Goal: Task Accomplishment & Management: Use online tool/utility

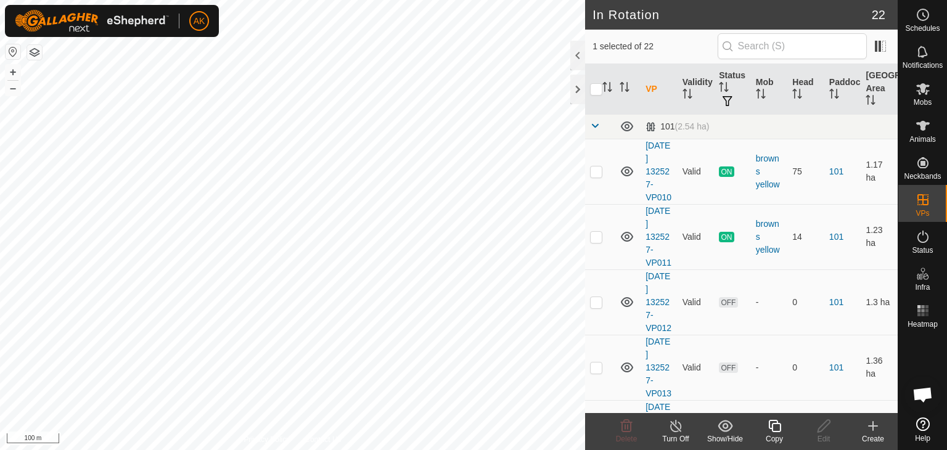
click at [770, 429] on icon at bounding box center [774, 426] width 15 height 15
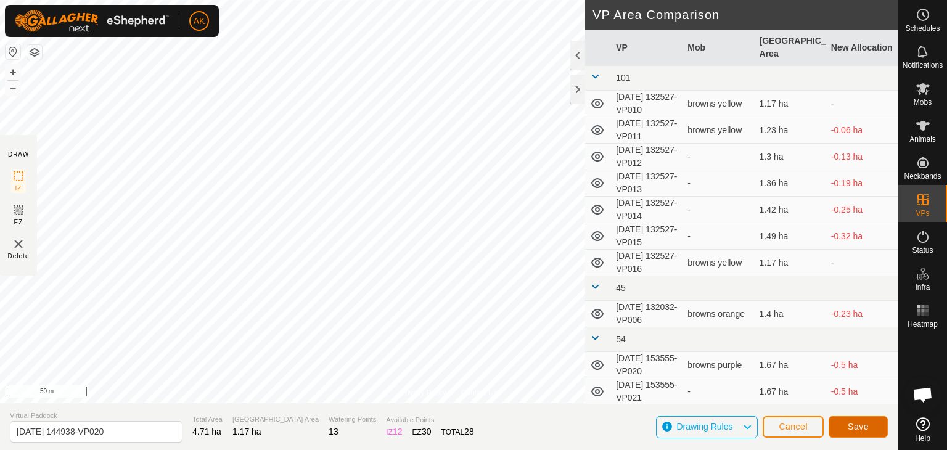
click at [852, 429] on span "Save" at bounding box center [858, 427] width 21 height 10
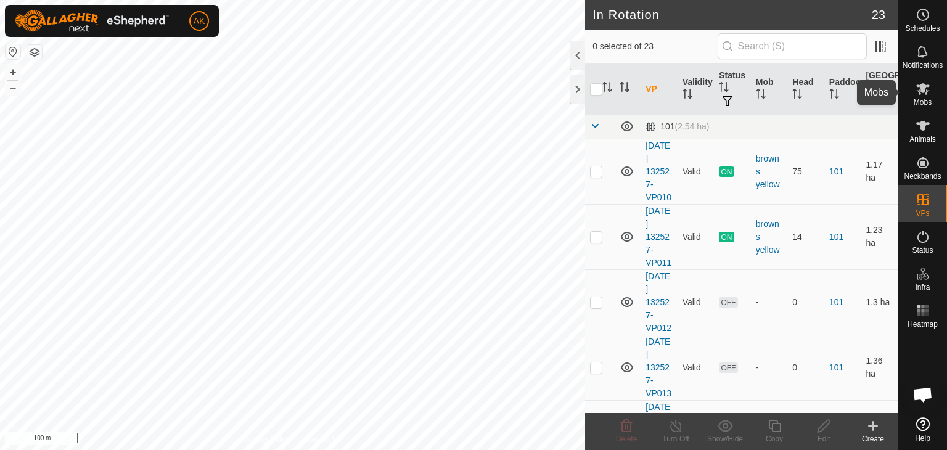
click at [920, 87] on icon at bounding box center [923, 89] width 14 height 12
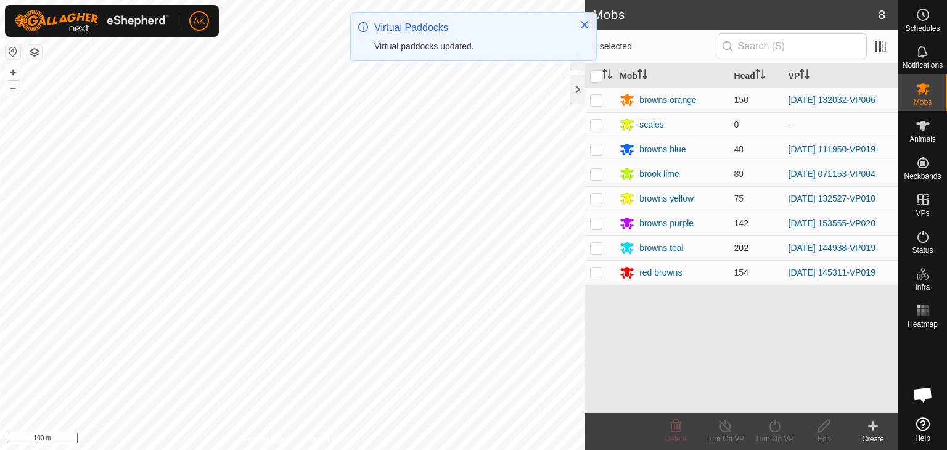
click at [594, 245] on p-checkbox at bounding box center [596, 248] width 12 height 10
checkbox input "true"
click at [782, 434] on div "Turn On VP" at bounding box center [774, 439] width 49 height 11
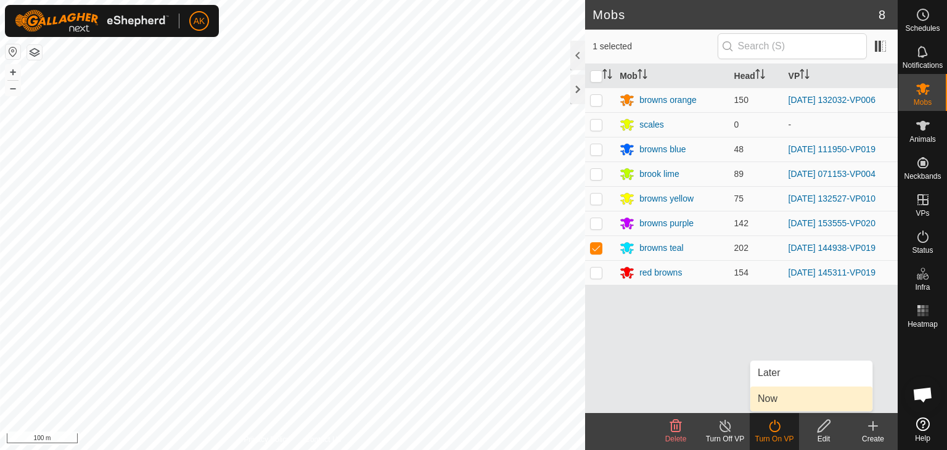
click at [776, 400] on link "Now" at bounding box center [811, 399] width 122 height 25
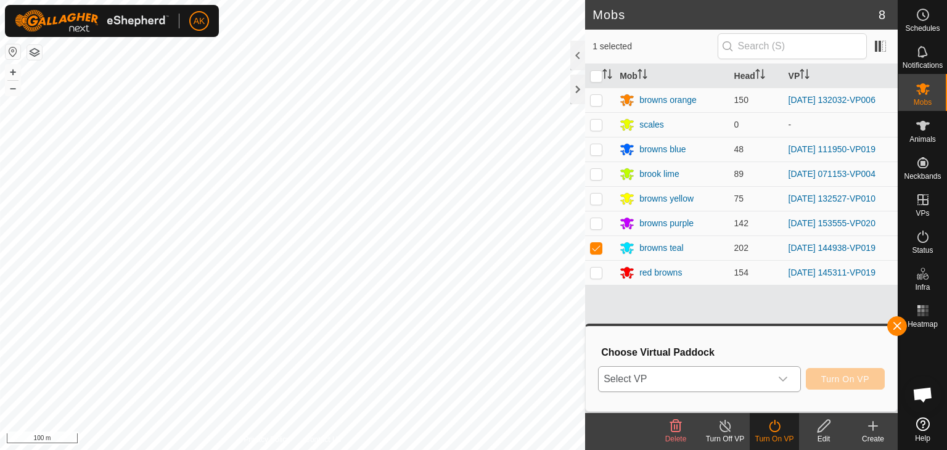
click at [731, 372] on span "Select VP" at bounding box center [685, 379] width 172 height 25
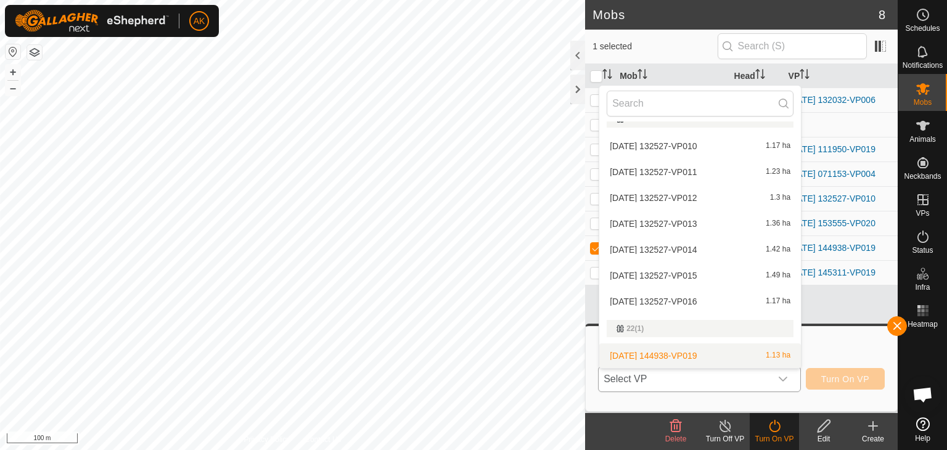
scroll to position [78, 0]
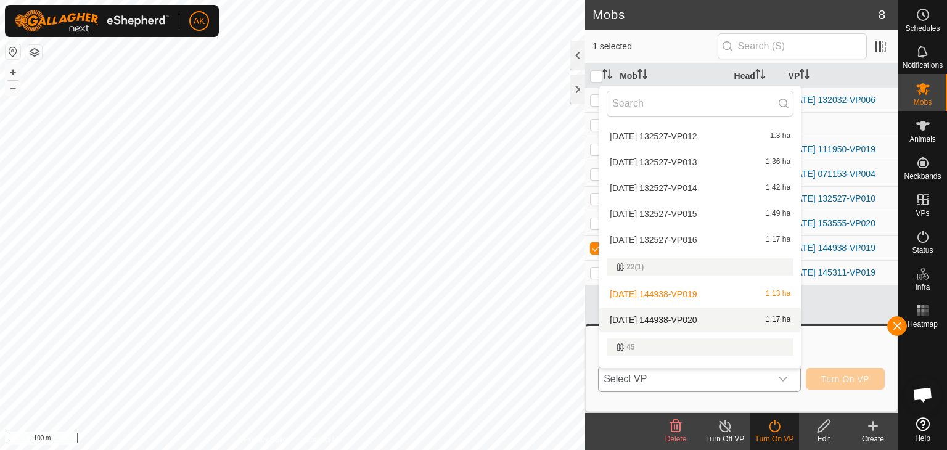
click at [675, 321] on li "[DATE] 144938-VP020 1.17 ha" at bounding box center [700, 320] width 202 height 25
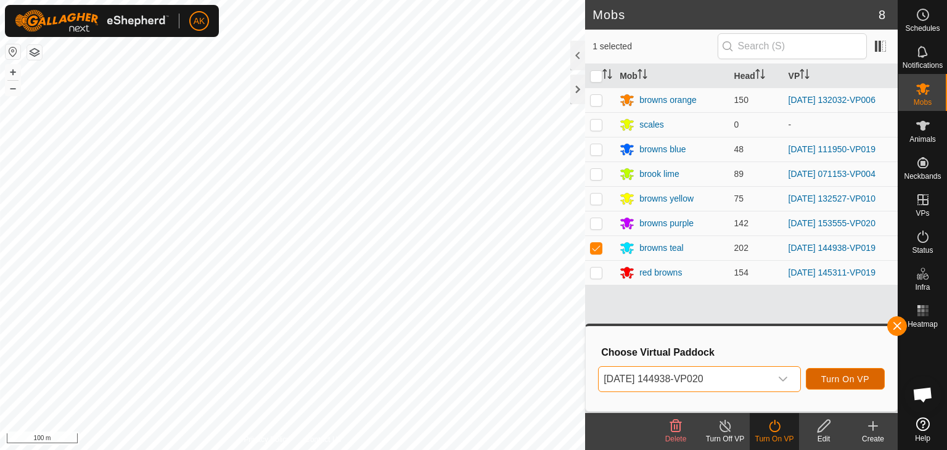
click at [831, 379] on span "Turn On VP" at bounding box center [845, 379] width 48 height 10
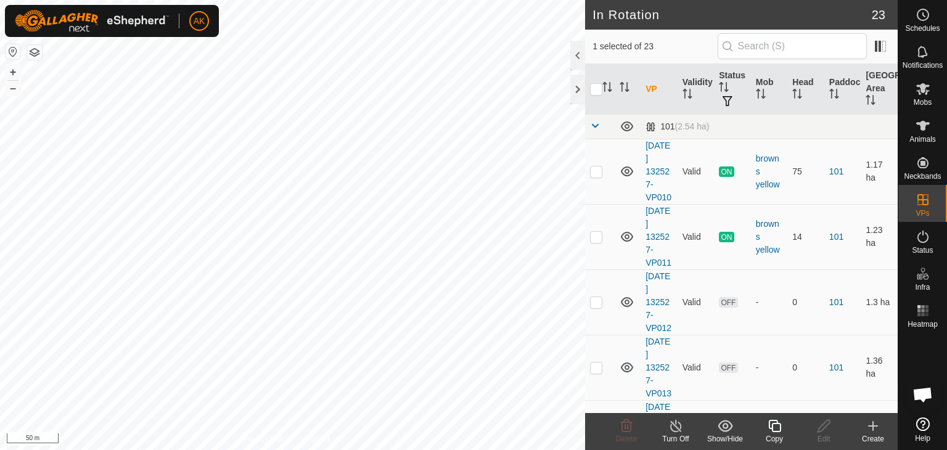
click at [778, 430] on icon at bounding box center [774, 426] width 12 height 12
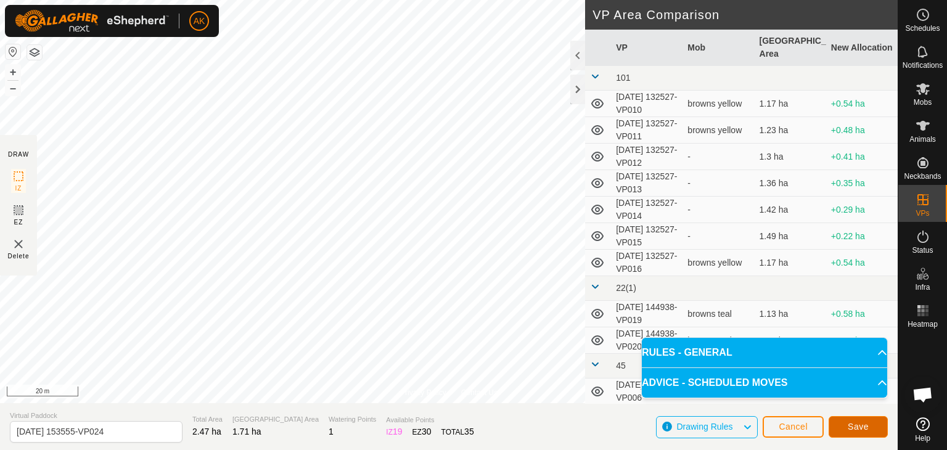
click at [846, 425] on button "Save" at bounding box center [858, 427] width 59 height 22
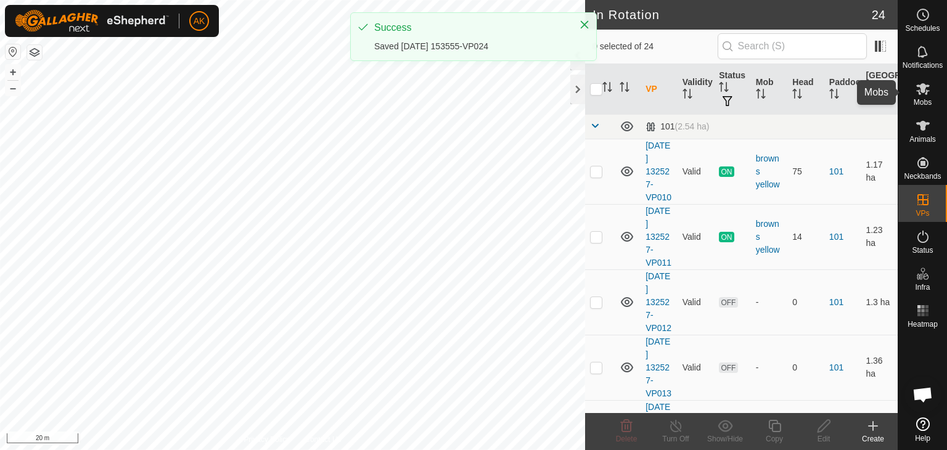
click at [924, 94] on icon at bounding box center [923, 88] width 15 height 15
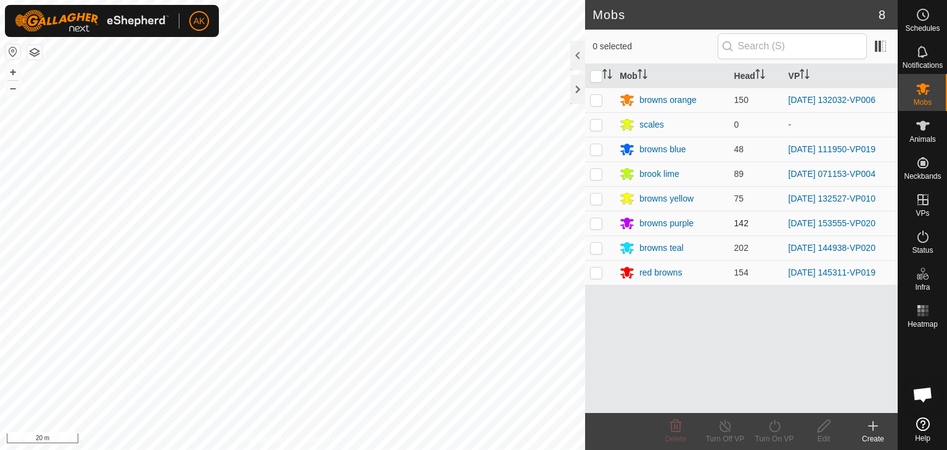
click at [591, 221] on p-checkbox at bounding box center [596, 223] width 12 height 10
checkbox input "true"
click at [768, 424] on icon at bounding box center [774, 426] width 15 height 15
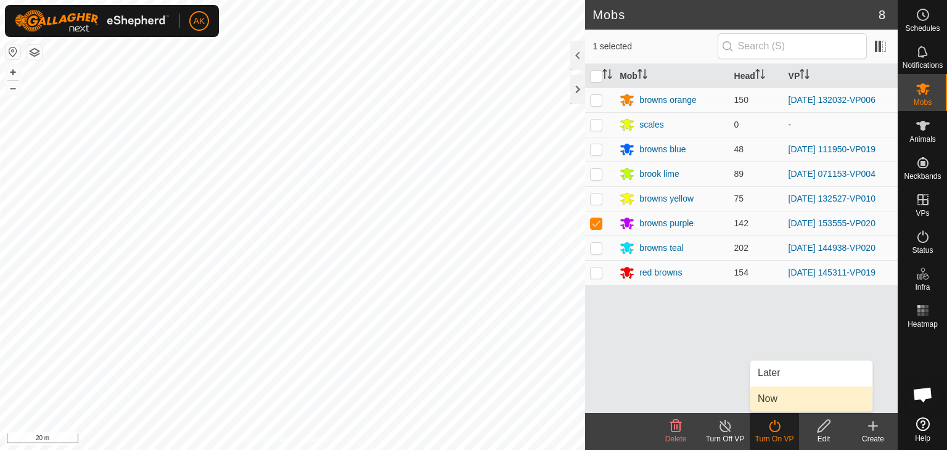
click at [771, 400] on link "Now" at bounding box center [811, 399] width 122 height 25
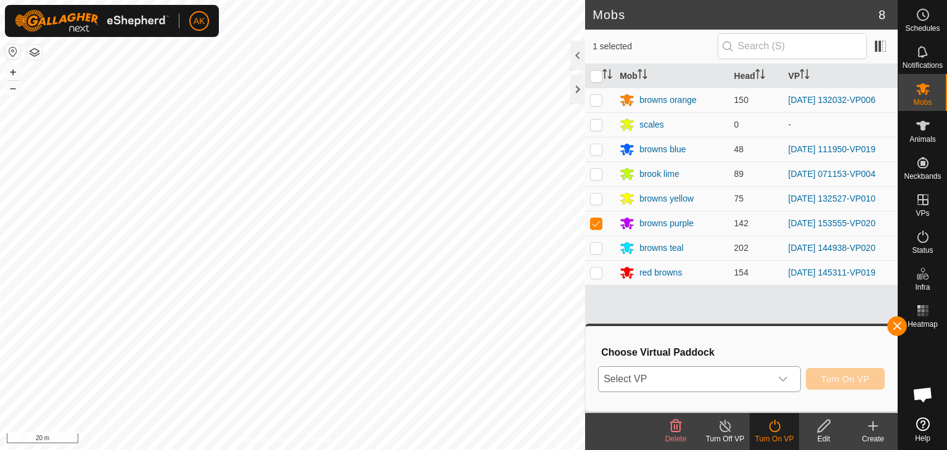
click at [767, 390] on span "Select VP" at bounding box center [685, 379] width 172 height 25
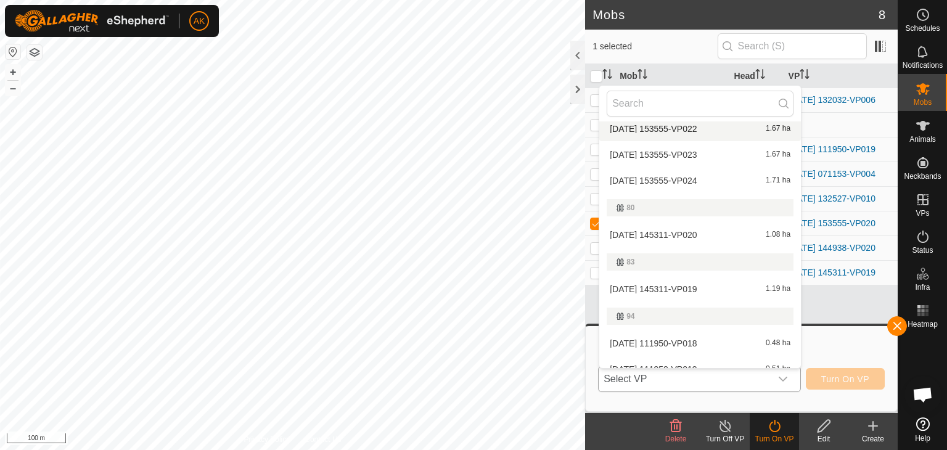
scroll to position [432, 0]
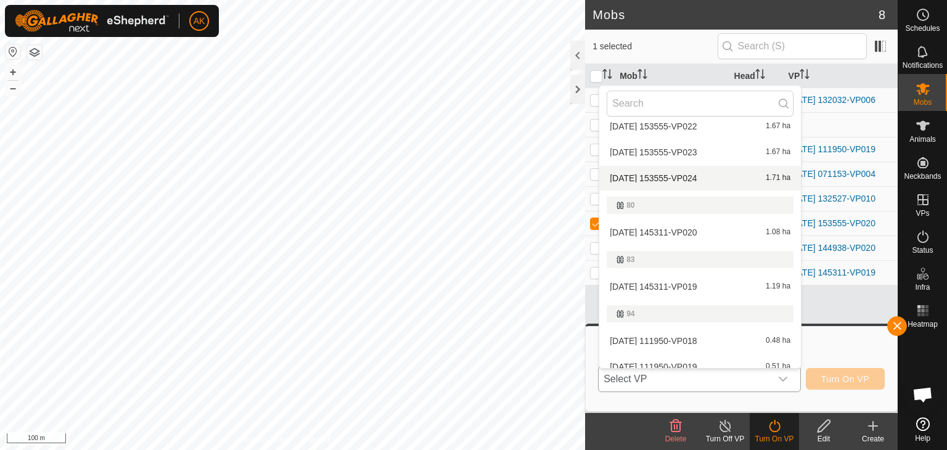
click at [667, 180] on li "[DATE] 153555-VP024 1.71 ha" at bounding box center [700, 178] width 202 height 25
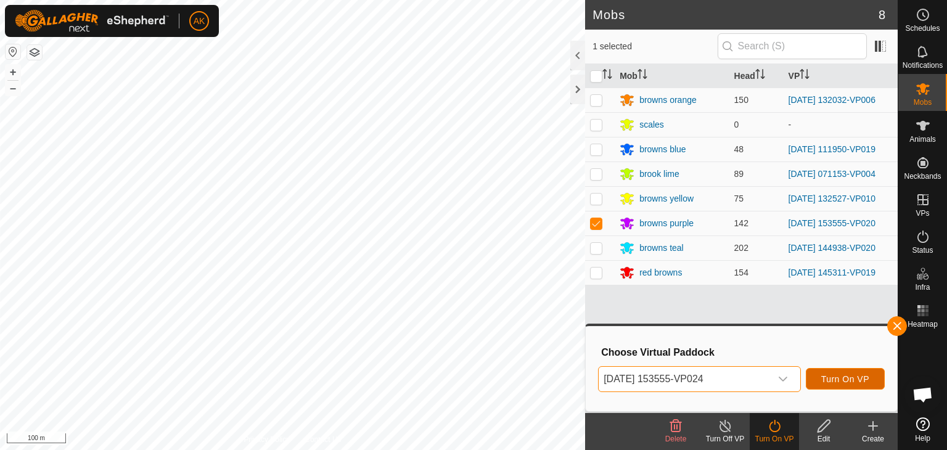
click at [835, 379] on span "Turn On VP" at bounding box center [845, 379] width 48 height 10
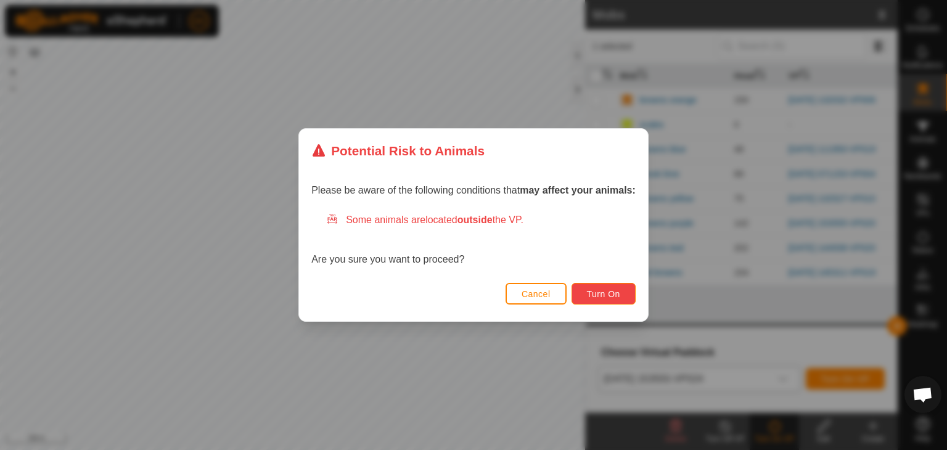
click at [609, 302] on button "Turn On" at bounding box center [604, 294] width 64 height 22
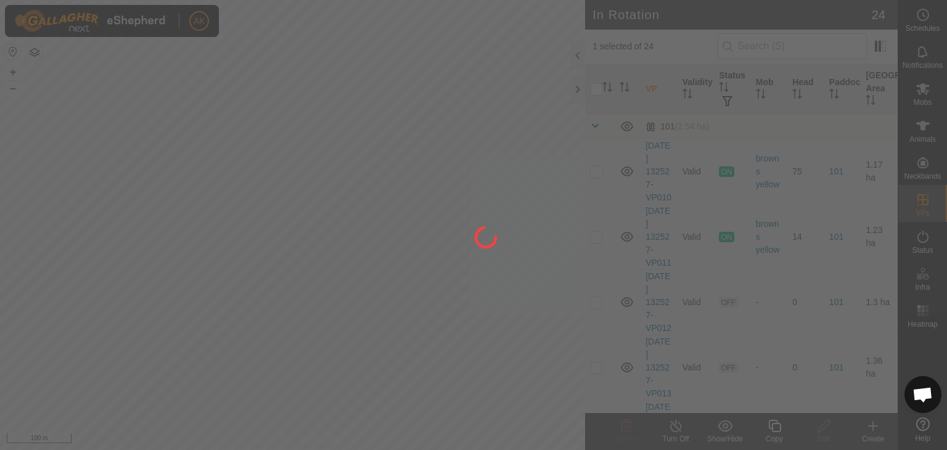
click at [364, 210] on div at bounding box center [473, 225] width 947 height 450
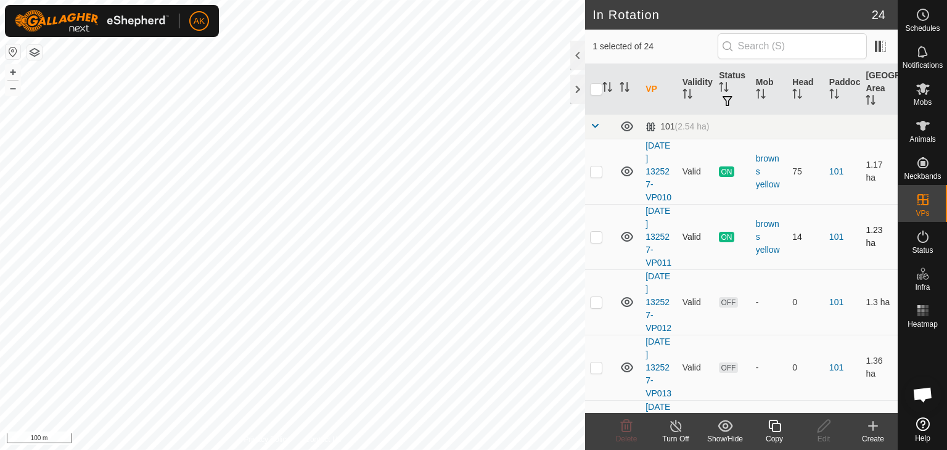
checkbox input "true"
checkbox input "false"
click at [777, 424] on icon at bounding box center [774, 426] width 12 height 12
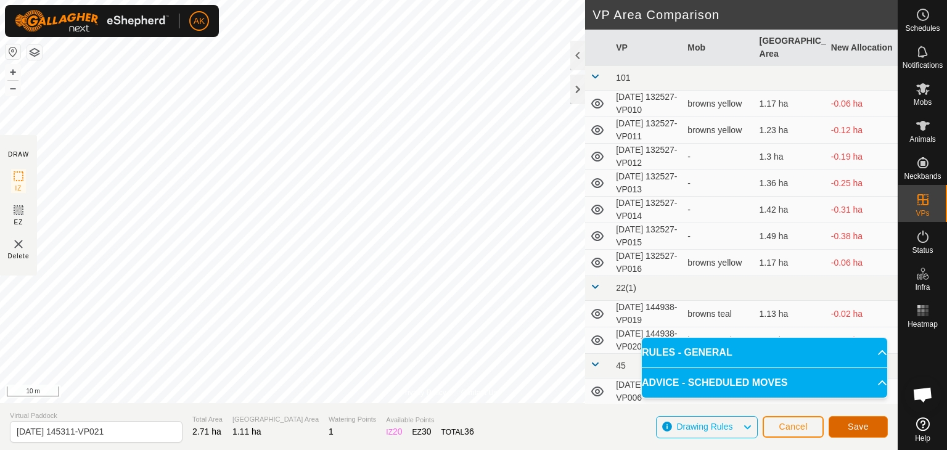
click at [857, 427] on span "Save" at bounding box center [858, 427] width 21 height 10
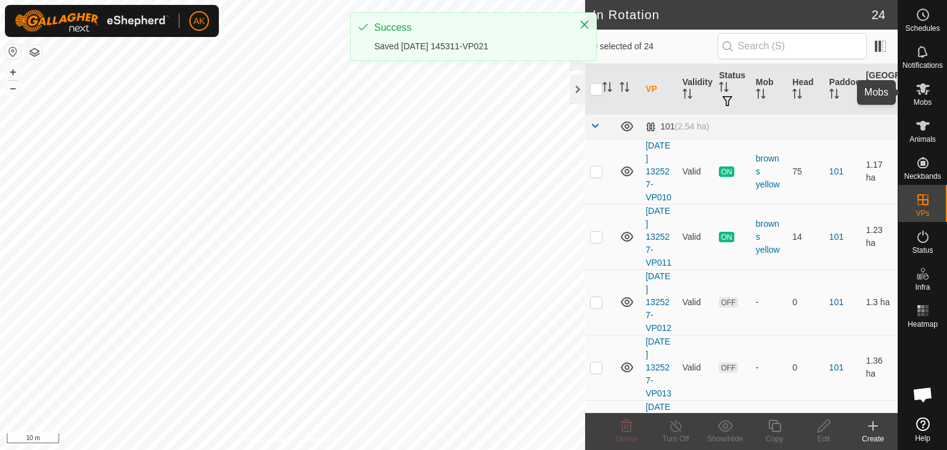
click at [921, 88] on icon at bounding box center [923, 89] width 14 height 12
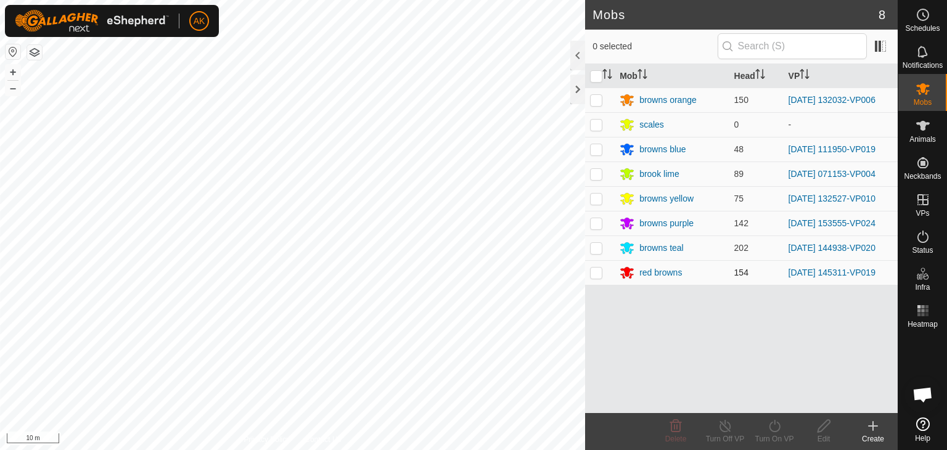
click at [601, 272] on p-checkbox at bounding box center [596, 273] width 12 height 10
checkbox input "true"
click at [772, 426] on icon at bounding box center [774, 426] width 15 height 15
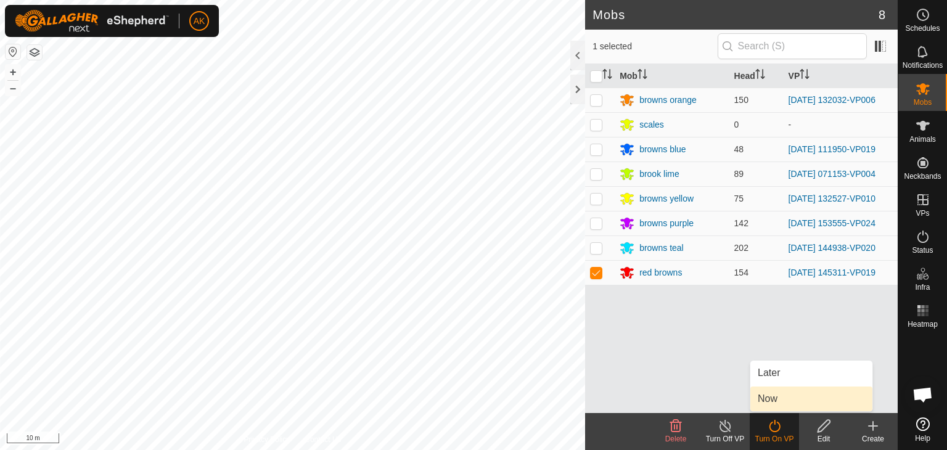
click at [767, 401] on link "Now" at bounding box center [811, 399] width 122 height 25
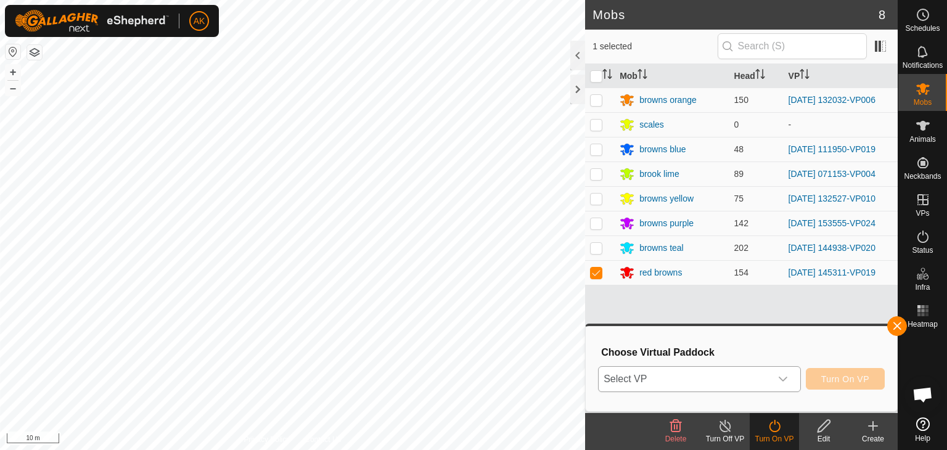
click at [739, 376] on span "Select VP" at bounding box center [685, 379] width 172 height 25
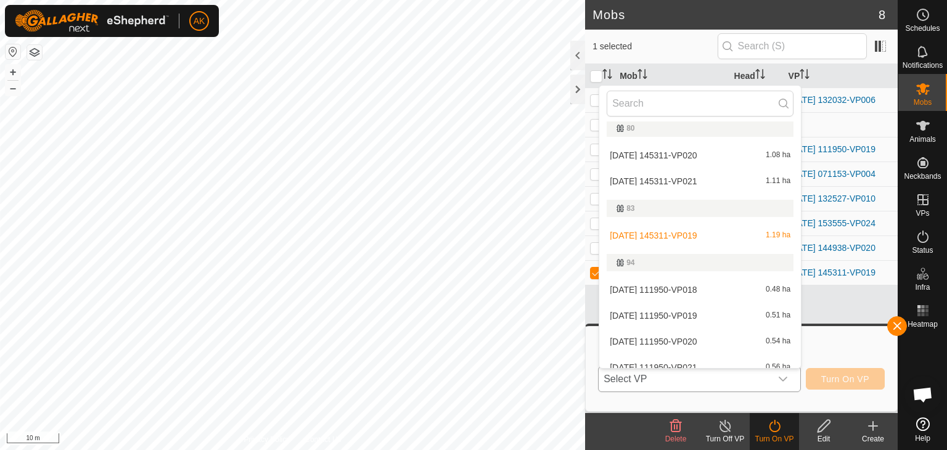
scroll to position [509, 0]
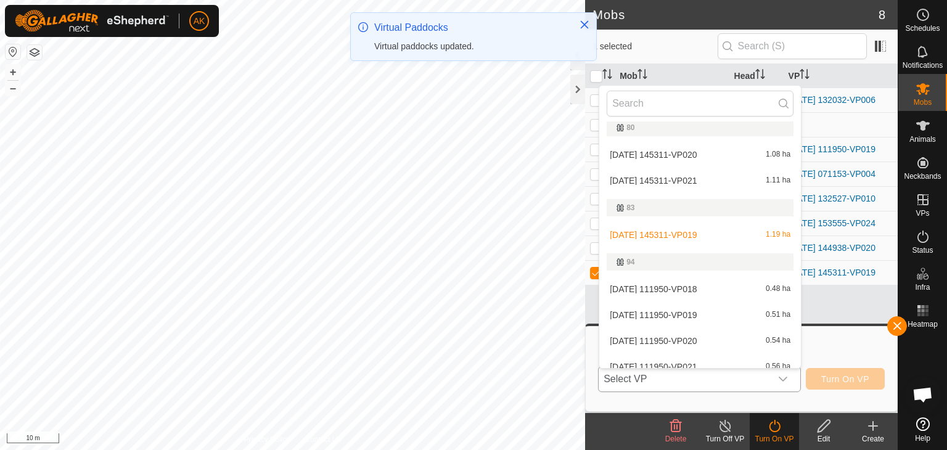
click at [673, 181] on li "[DATE] 145311-VP021 1.11 ha" at bounding box center [700, 180] width 202 height 25
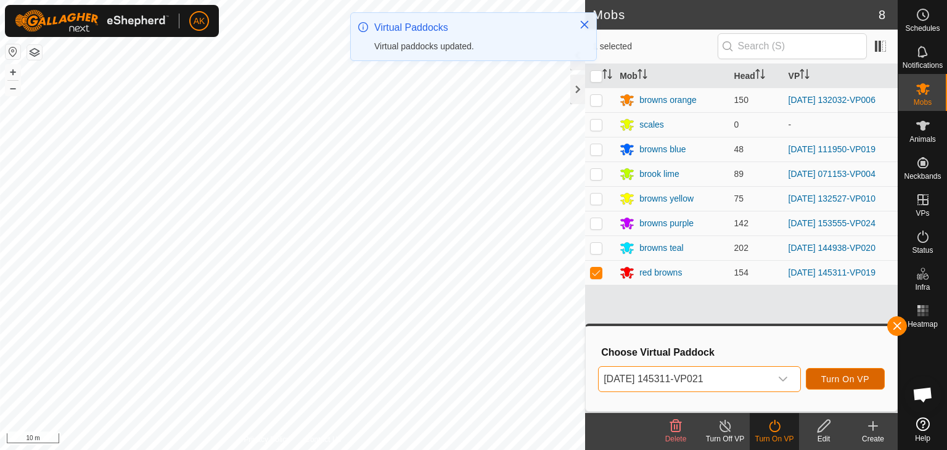
click at [831, 376] on span "Turn On VP" at bounding box center [845, 379] width 48 height 10
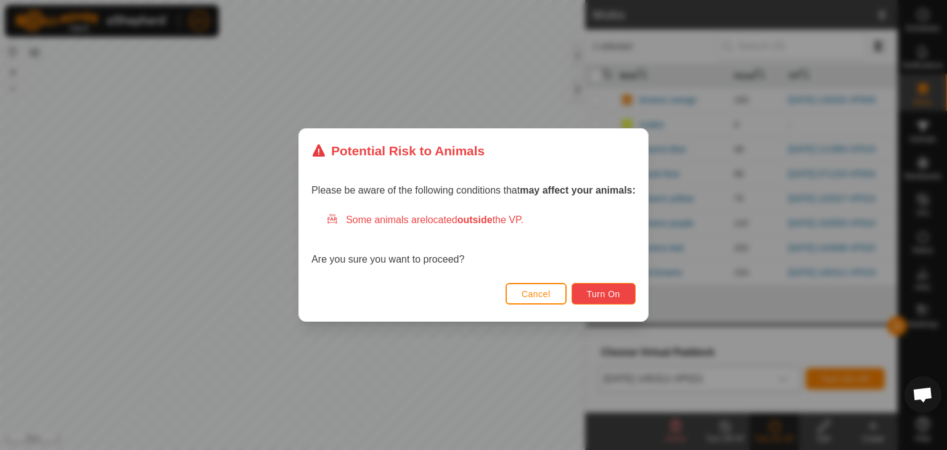
click at [602, 299] on button "Turn On" at bounding box center [604, 294] width 64 height 22
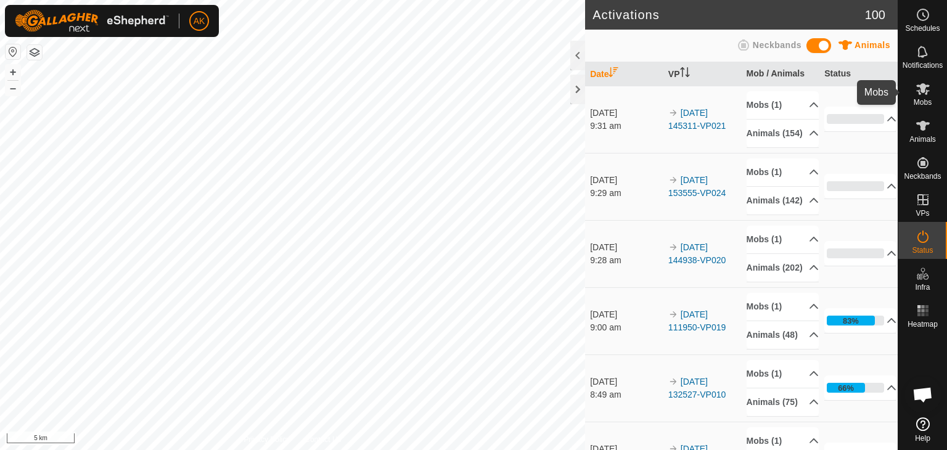
click at [924, 91] on icon at bounding box center [923, 89] width 14 height 12
